Goal: Task Accomplishment & Management: Use online tool/utility

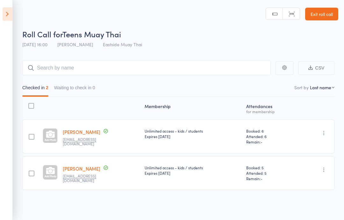
click at [5, 16] on icon at bounding box center [8, 13] width 10 height 13
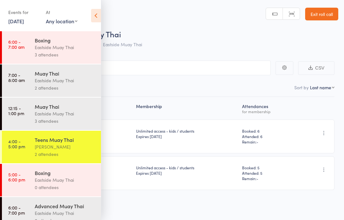
click at [44, 176] on div "Boxing" at bounding box center [65, 172] width 61 height 7
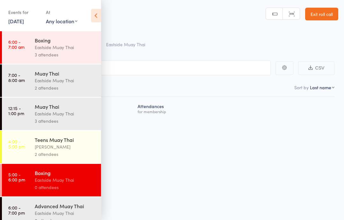
click at [100, 19] on icon at bounding box center [96, 15] width 10 height 13
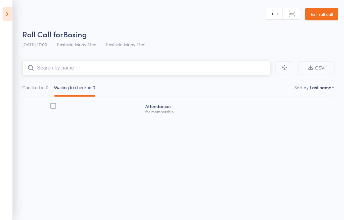
click at [77, 70] on input "search" at bounding box center [146, 68] width 249 height 15
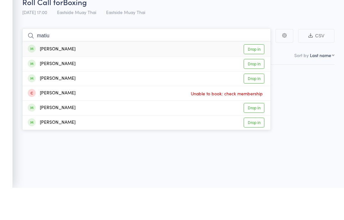
type input "matiu"
click at [256, 77] on link "Drop in" at bounding box center [254, 82] width 21 height 10
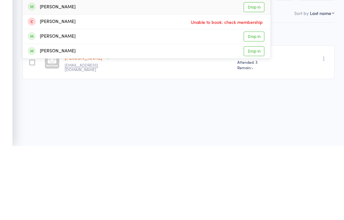
type input "joha"
click at [255, 121] on link "Drop in" at bounding box center [254, 126] width 21 height 10
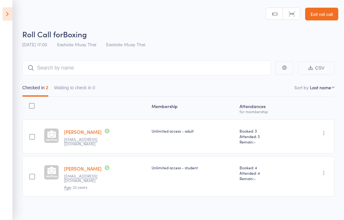
click at [4, 15] on icon at bounding box center [8, 13] width 10 height 13
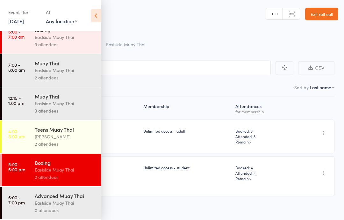
scroll to position [14, 0]
click at [60, 70] on div "Eastside Muay Thai" at bounding box center [65, 70] width 61 height 7
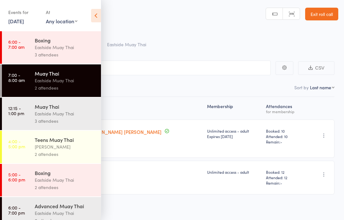
click at [257, 39] on div "Roll Call for Muay Thai" at bounding box center [180, 34] width 316 height 11
click at [99, 14] on icon at bounding box center [96, 15] width 10 height 13
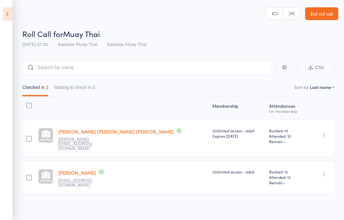
click at [4, 15] on icon at bounding box center [8, 13] width 10 height 13
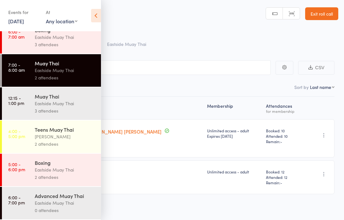
scroll to position [14, 0]
click at [75, 172] on div "Eastside Muay Thai" at bounding box center [65, 169] width 61 height 7
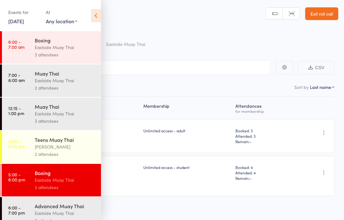
click at [98, 17] on icon at bounding box center [96, 15] width 10 height 13
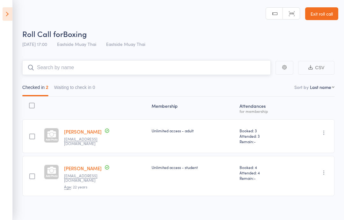
click at [149, 66] on input "search" at bounding box center [146, 67] width 249 height 15
type input "[PERSON_NAME]"
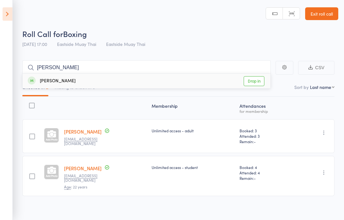
click at [113, 79] on div "[PERSON_NAME] Drop in" at bounding box center [147, 81] width 248 height 15
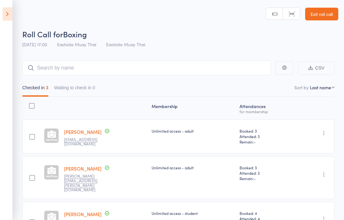
click at [5, 16] on icon at bounding box center [8, 13] width 10 height 13
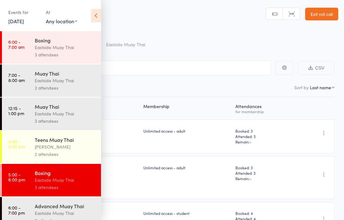
click at [57, 184] on div "Eastside Muay Thai" at bounding box center [65, 179] width 61 height 7
click at [98, 20] on icon at bounding box center [96, 15] width 10 height 13
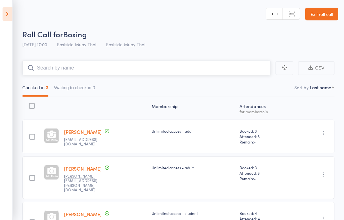
click at [82, 65] on input "search" at bounding box center [146, 68] width 249 height 15
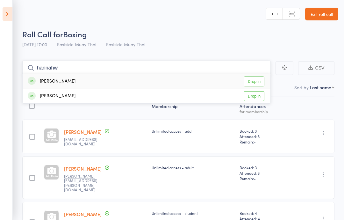
type input "hannahw"
click at [88, 78] on div "[PERSON_NAME] Drop in" at bounding box center [147, 81] width 248 height 15
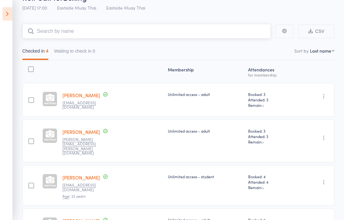
scroll to position [36, 0]
click at [162, 36] on input "search" at bounding box center [146, 32] width 249 height 15
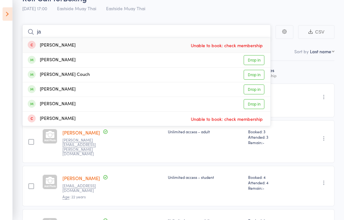
type input "j"
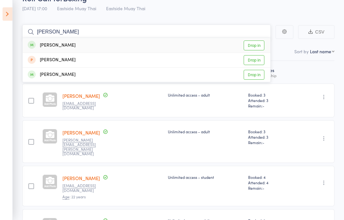
type input "[PERSON_NAME]"
click at [252, 70] on link "Drop in" at bounding box center [254, 75] width 21 height 10
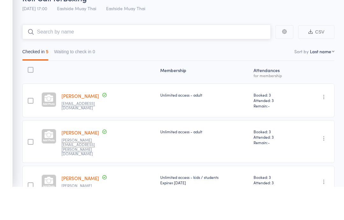
scroll to position [0, 0]
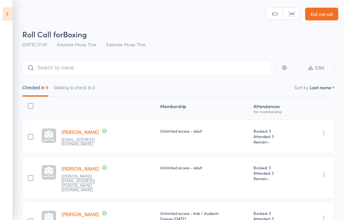
click at [9, 49] on aside "Events for [DATE] [DATE] [DATE] Sun Mon Tue Wed Thu Fri Sat 36 31 01 02 03 04 0…" at bounding box center [6, 110] width 13 height 220
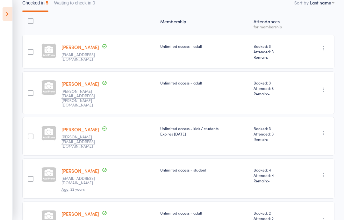
scroll to position [110, 0]
